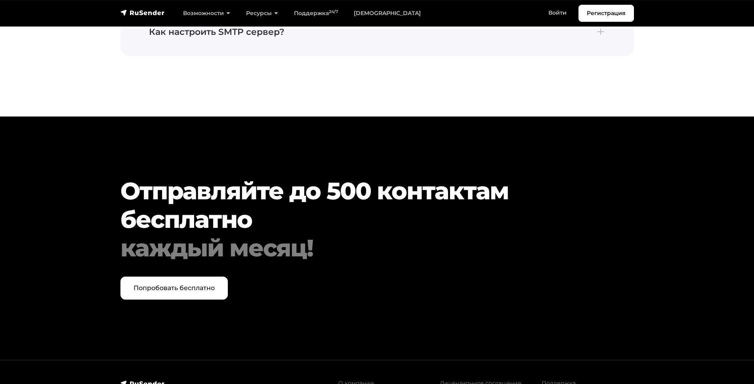
scroll to position [2684, 0]
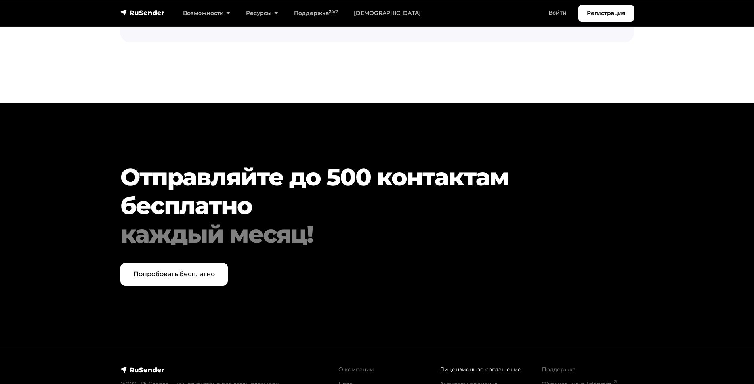
click at [453, 366] on link "Лицензионное соглашение" at bounding box center [481, 369] width 82 height 7
